Goal: Task Accomplishment & Management: Use online tool/utility

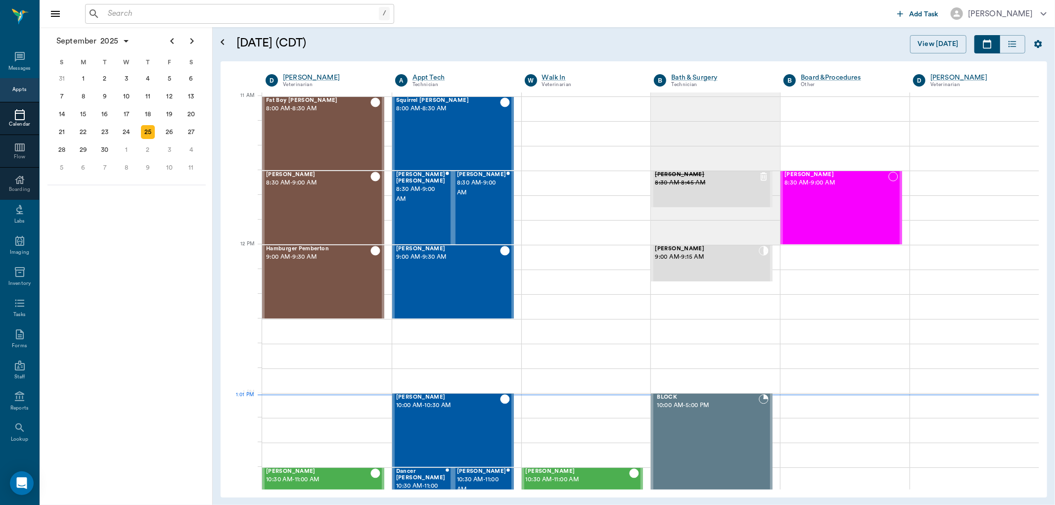
scroll to position [446, 0]
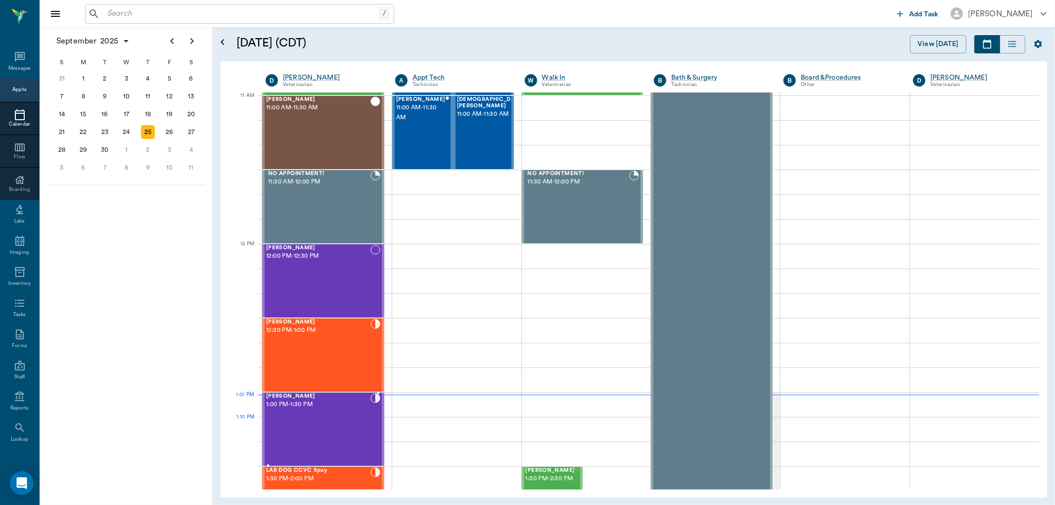
click at [335, 418] on div "[PERSON_NAME] 1:00 PM - 1:30 PM" at bounding box center [318, 429] width 104 height 72
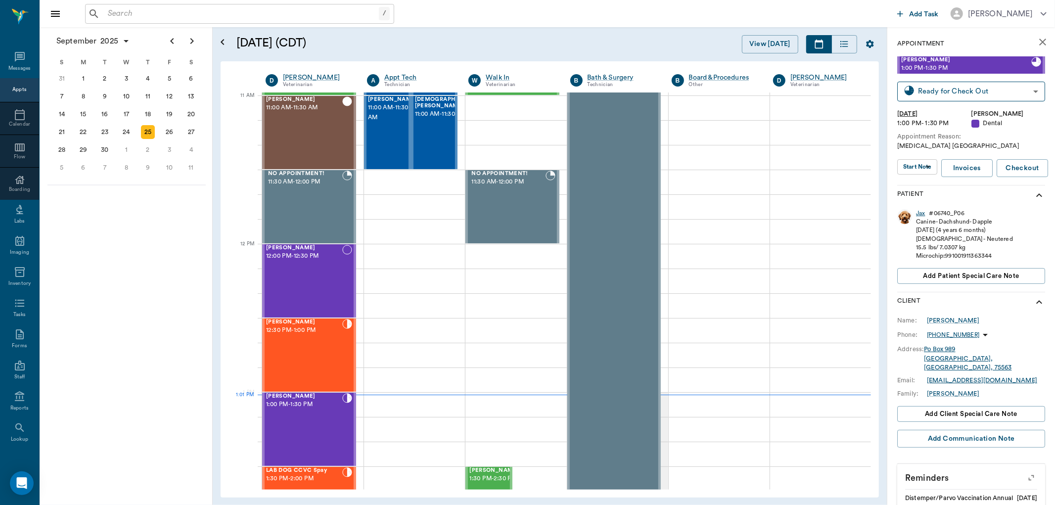
click at [920, 216] on div "Jax" at bounding box center [920, 213] width 9 height 8
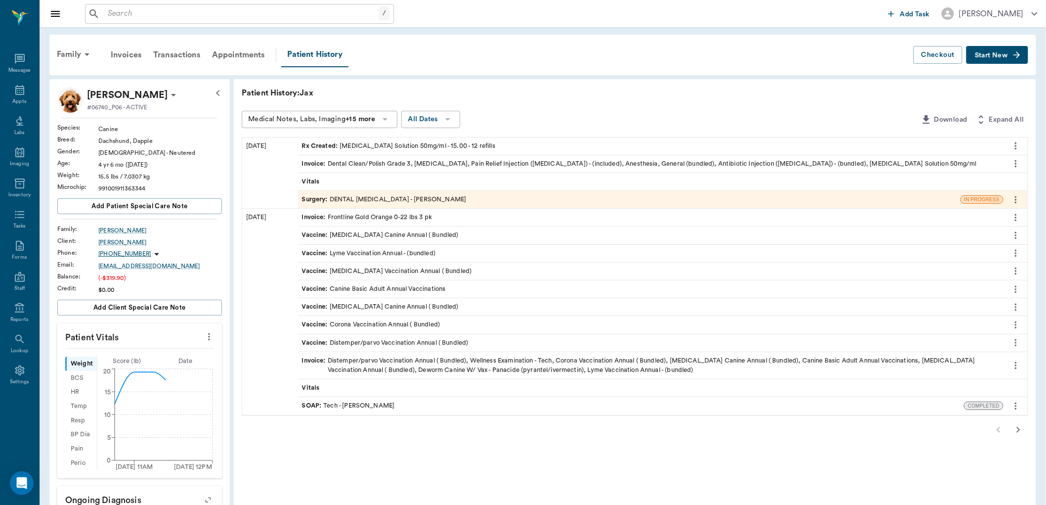
click at [393, 200] on div "Surgery : DENTAL [MEDICAL_DATA] - [PERSON_NAME]" at bounding box center [384, 199] width 165 height 9
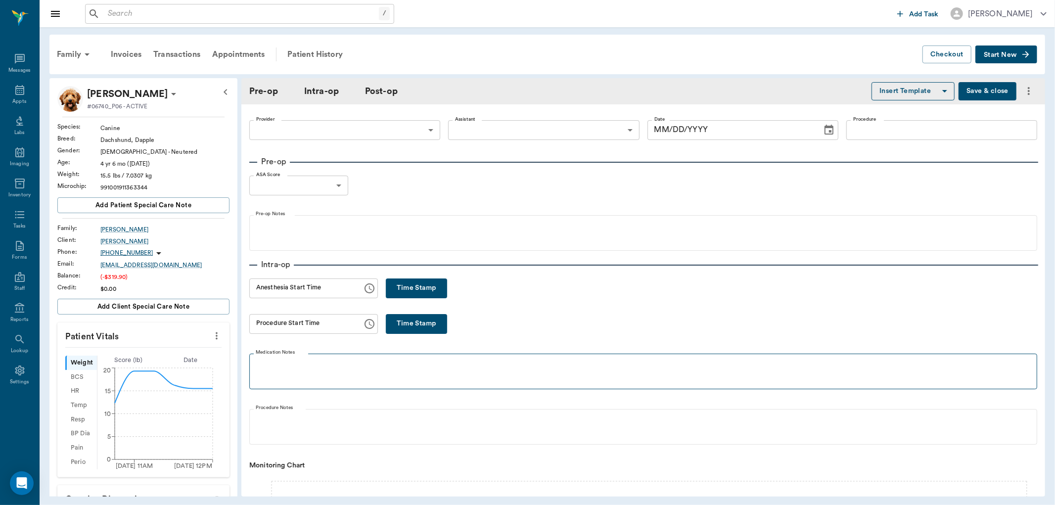
type input "63ec2f075fda476ae8351a4d"
type input "682b670d8bdc6f7f8feef3db"
type input "DENTAL [MEDICAL_DATA]"
type input "1"
radio input "true"
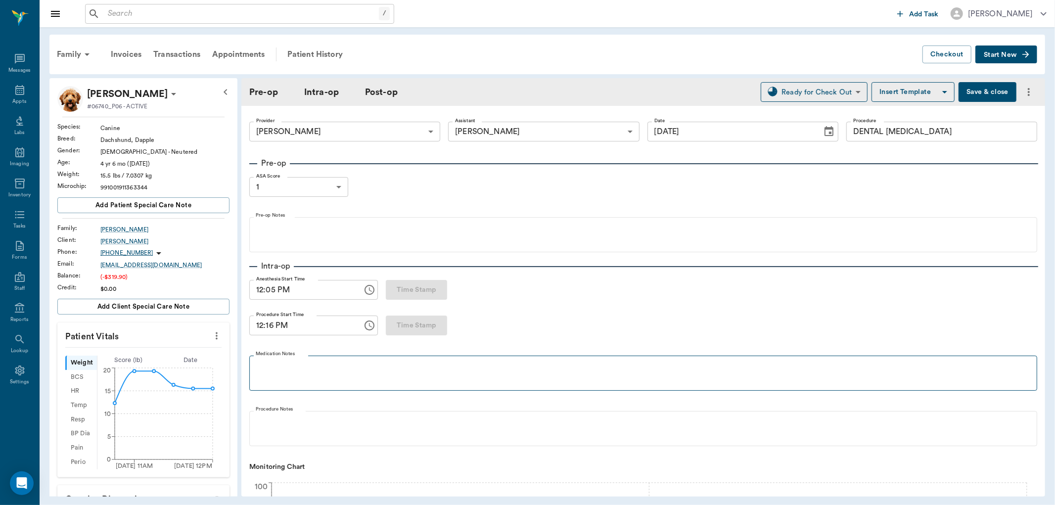
type input "[DATE]"
type input "12:05 PM"
type input "12:16 PM"
type input "12:47 PM"
type input "12:45 PM"
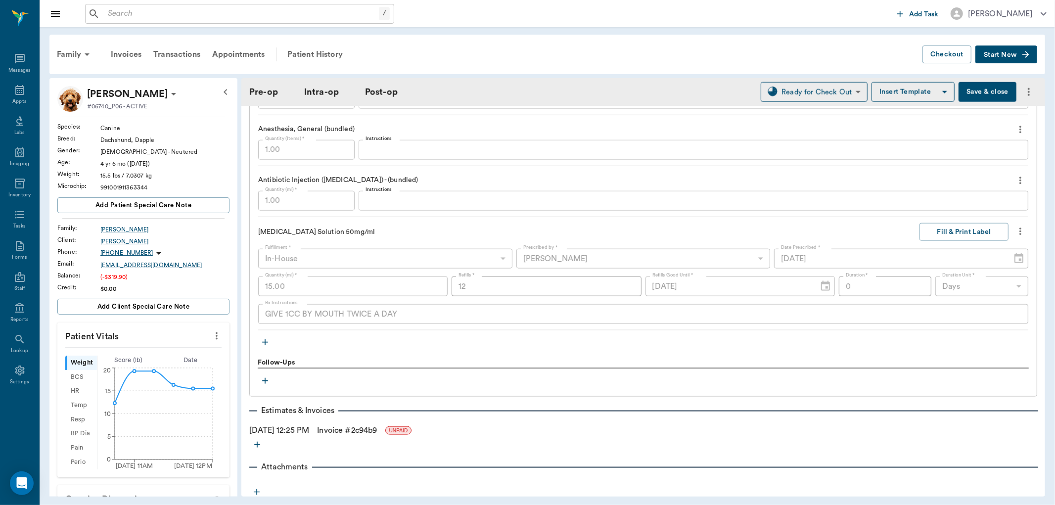
scroll to position [1044, 0]
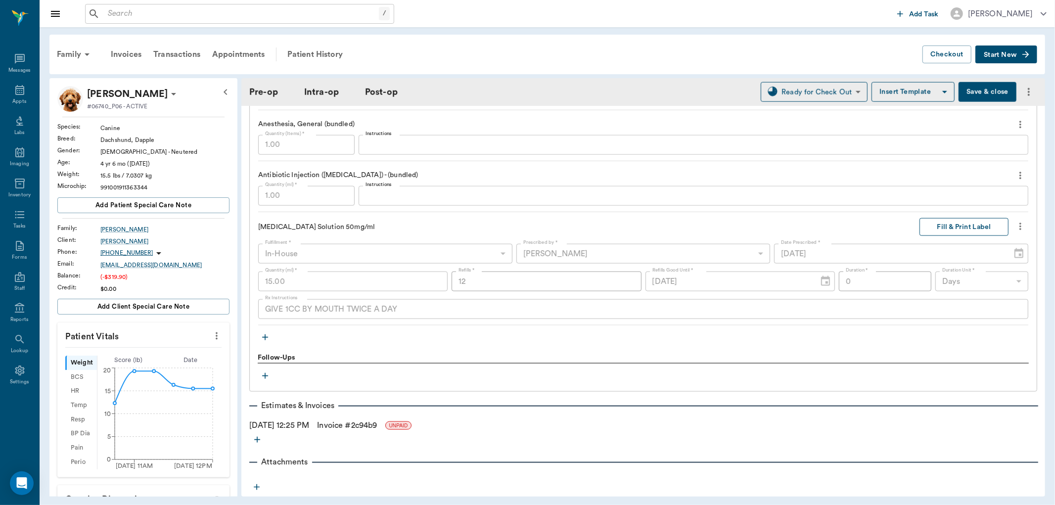
click at [946, 226] on button "Fill & Print Label" at bounding box center [963, 227] width 89 height 18
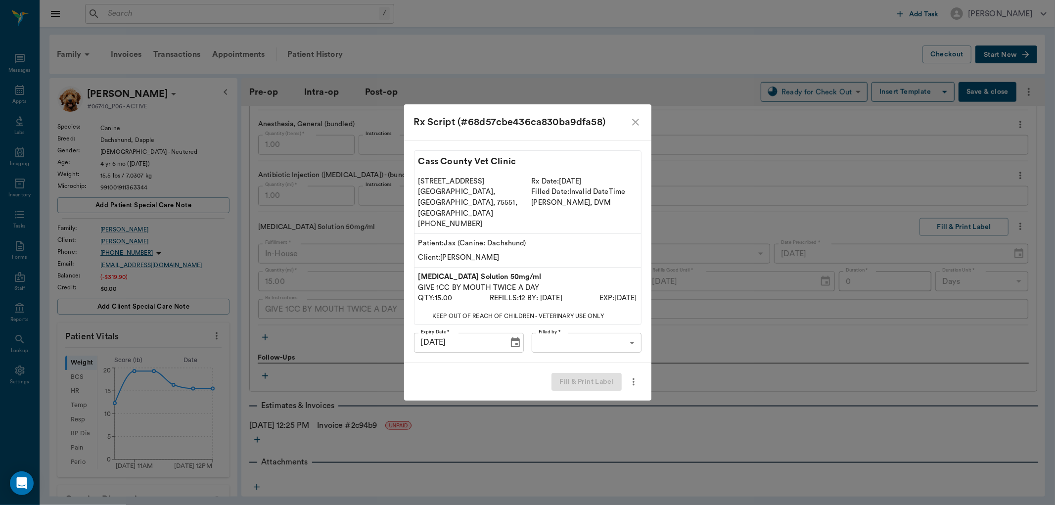
click at [622, 333] on body "/ ​ Add Task [PERSON_NAME] Nectar Messages Appts Labs Imaging Inventory Tasks F…" at bounding box center [527, 252] width 1055 height 505
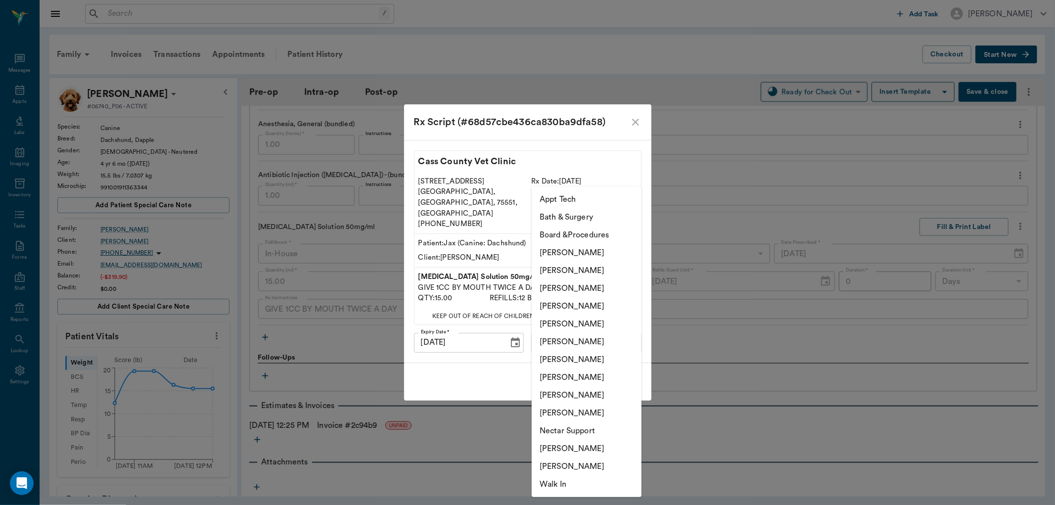
click at [599, 357] on li "[PERSON_NAME]" at bounding box center [587, 360] width 110 height 18
type input "682b670d8bdc6f7f8feef3db"
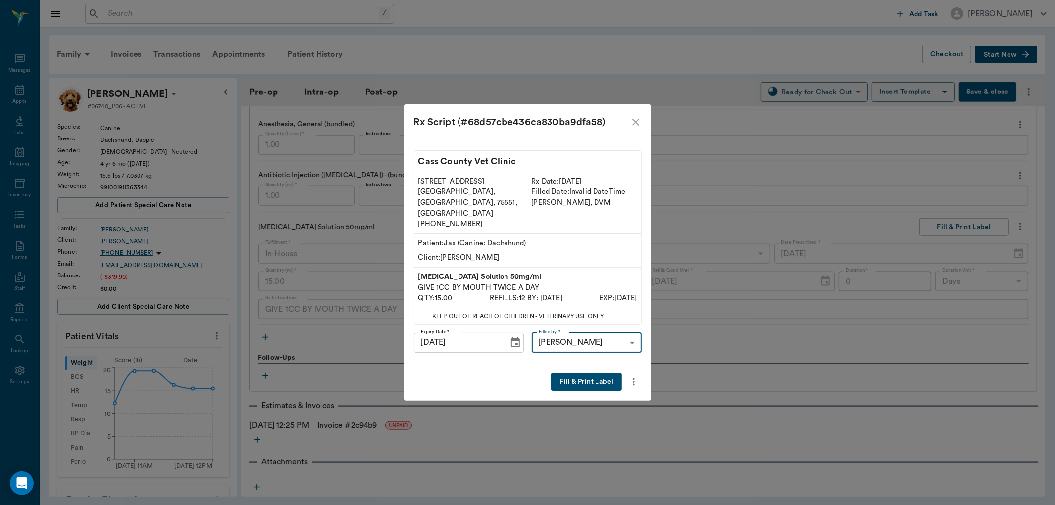
click at [591, 373] on button "Fill & Print Label" at bounding box center [586, 382] width 70 height 18
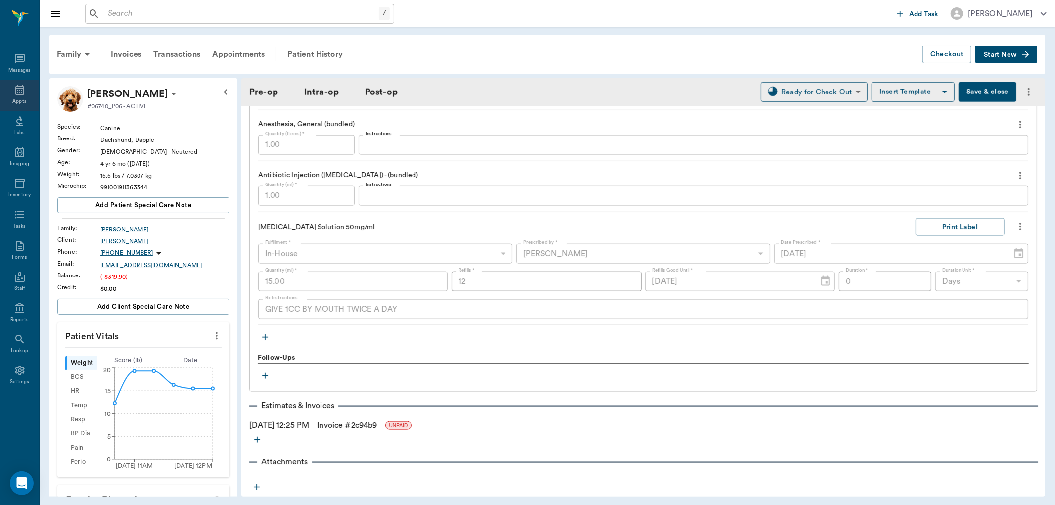
click at [12, 90] on div "Appts" at bounding box center [19, 95] width 39 height 31
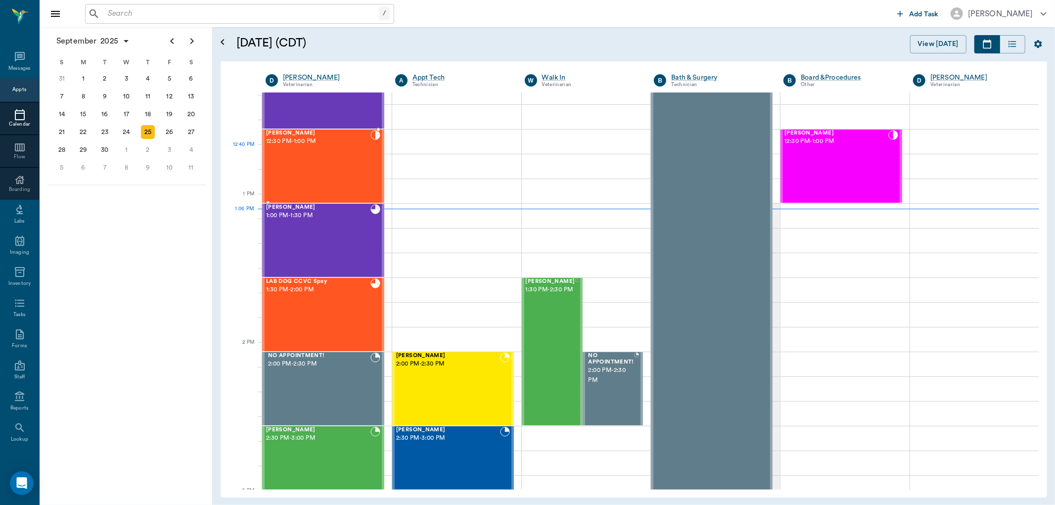
scroll to position [634, 0]
click at [362, 167] on div "[PERSON_NAME] 12:30 PM - 1:00 PM" at bounding box center [318, 167] width 104 height 72
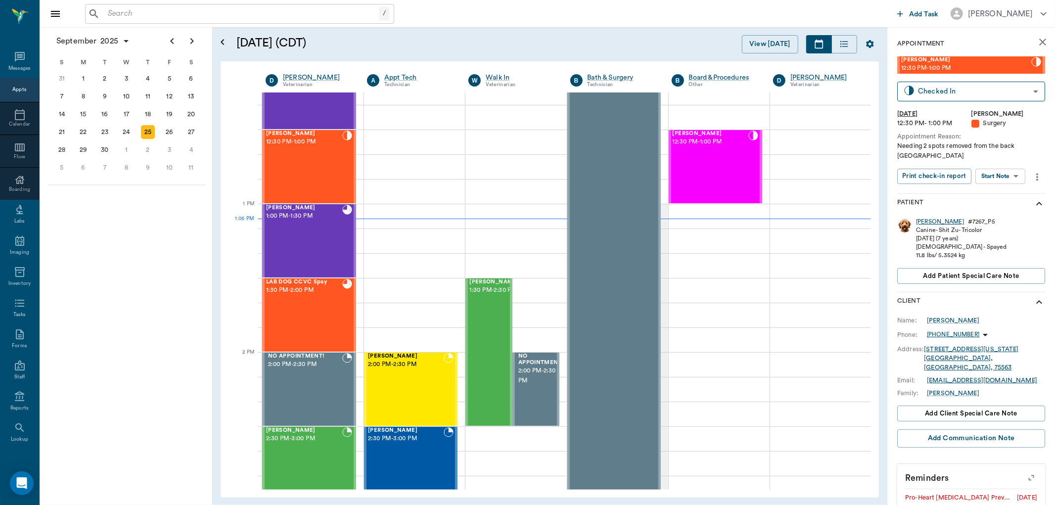
click at [918, 218] on div "[PERSON_NAME]" at bounding box center [940, 222] width 48 height 8
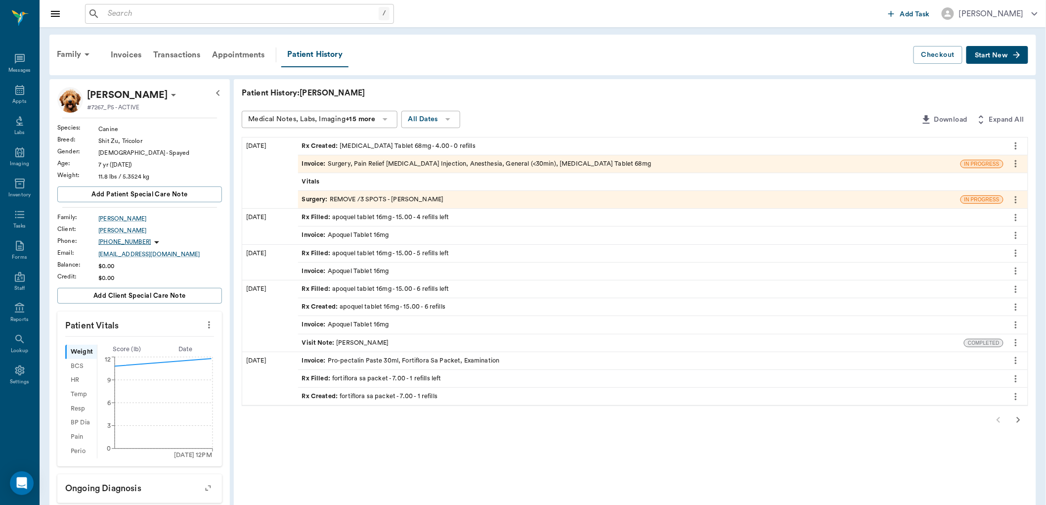
click at [511, 202] on div "Surgery : REMOVE /3 SPOTS - [PERSON_NAME]" at bounding box center [629, 199] width 663 height 17
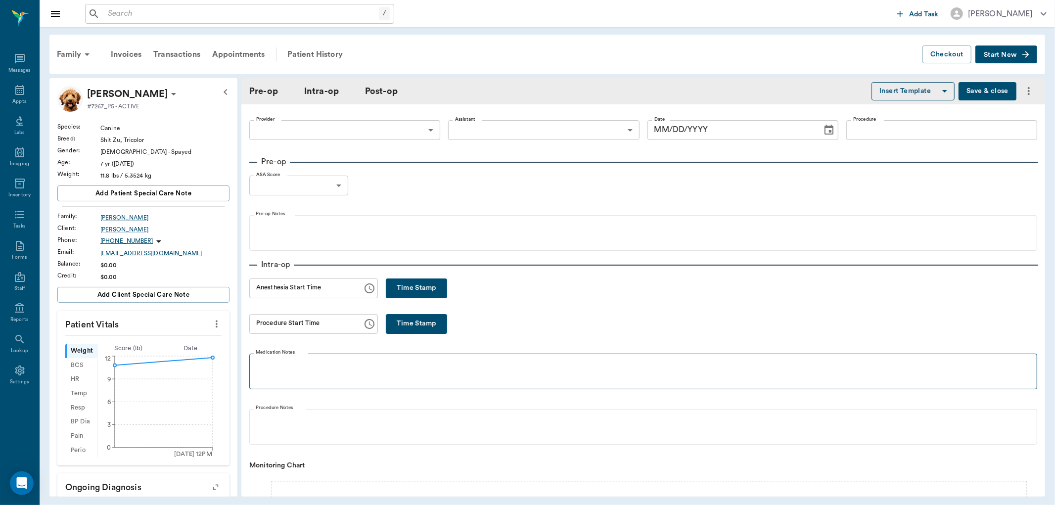
type input "63ec2f075fda476ae8351a4d"
type input "63ec2e7e52e12b0ba117b124"
type input "REMOVE /3 SPOTS"
type input "2"
radio input "true"
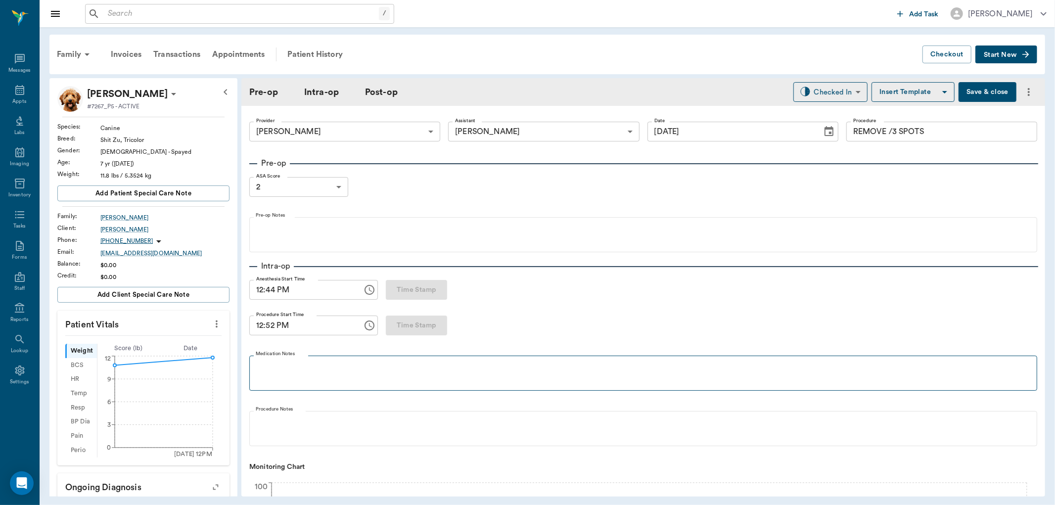
type input "[DATE]"
type input "12:44 PM"
type input "12:52 PM"
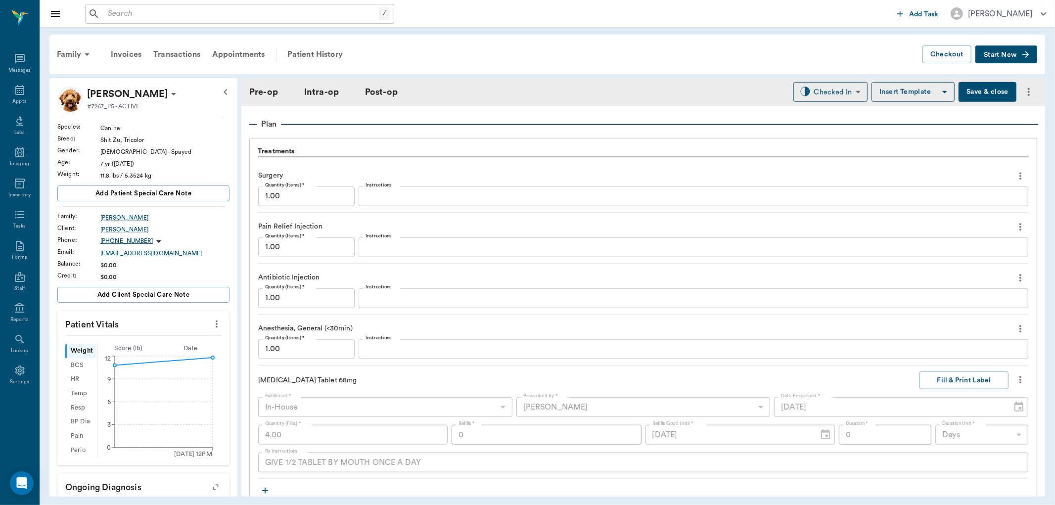
scroll to position [879, 0]
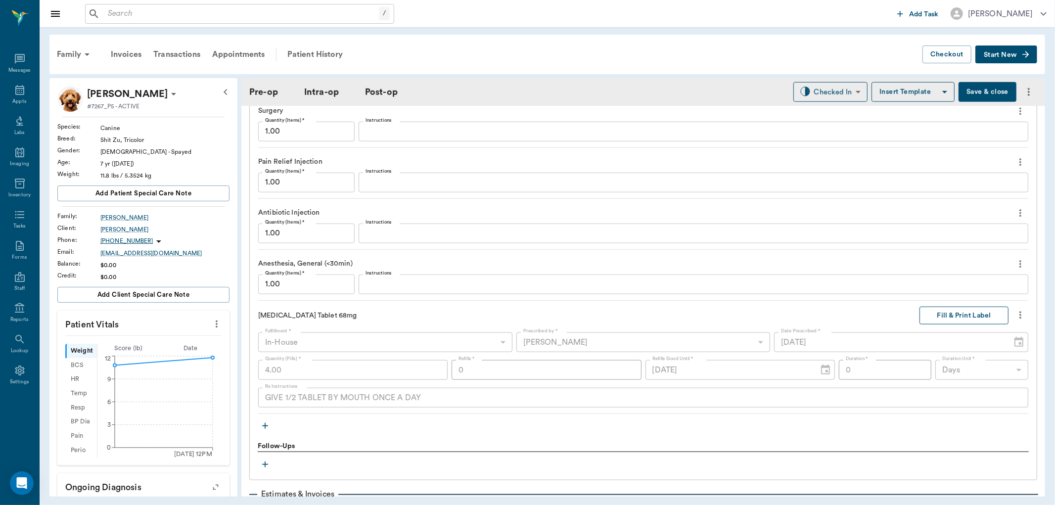
click at [943, 309] on button "Fill & Print Label" at bounding box center [963, 316] width 89 height 18
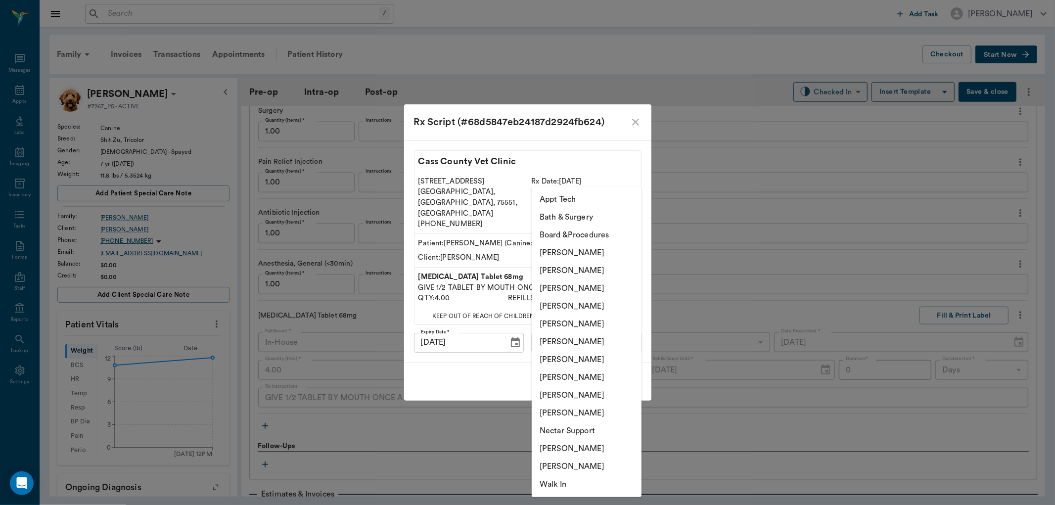
click at [623, 332] on body "/ ​ Add Task [PERSON_NAME] Nectar Messages Appts Labs Imaging Inventory Tasks F…" at bounding box center [527, 252] width 1055 height 505
click at [595, 362] on li "[PERSON_NAME]" at bounding box center [587, 360] width 110 height 18
type input "682b670d8bdc6f7f8feef3db"
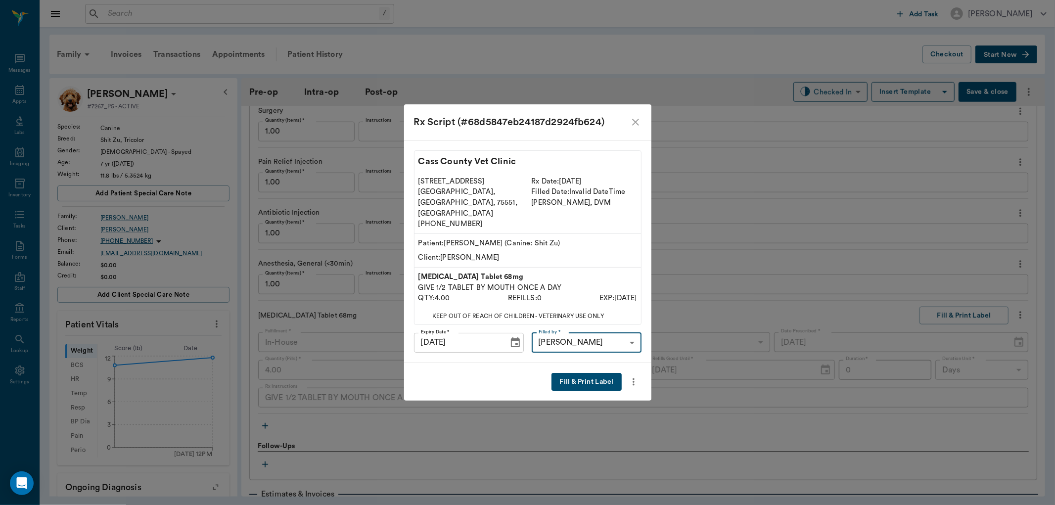
click at [584, 373] on button "Fill & Print Label" at bounding box center [586, 382] width 70 height 18
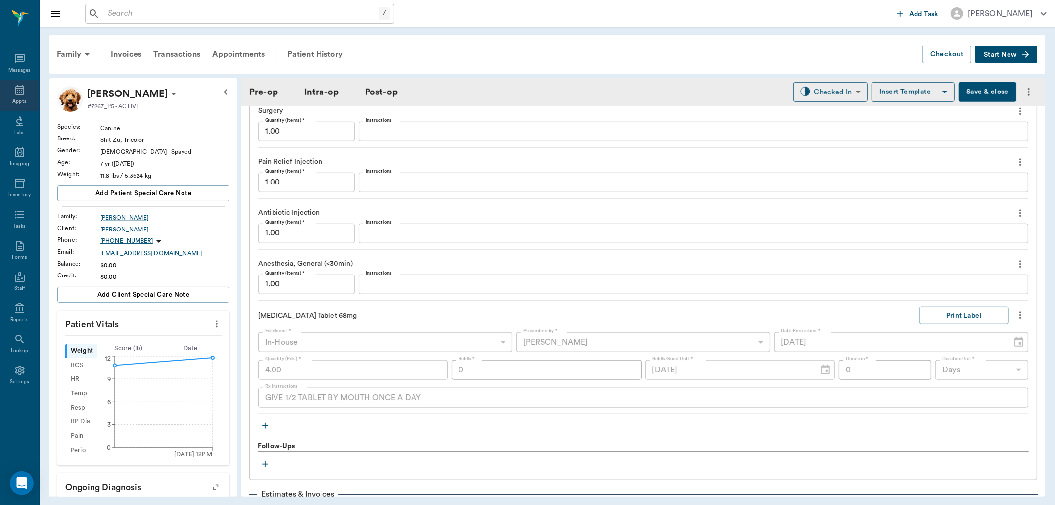
click at [8, 95] on div "Appts" at bounding box center [19, 95] width 39 height 31
